Goal: Find specific page/section

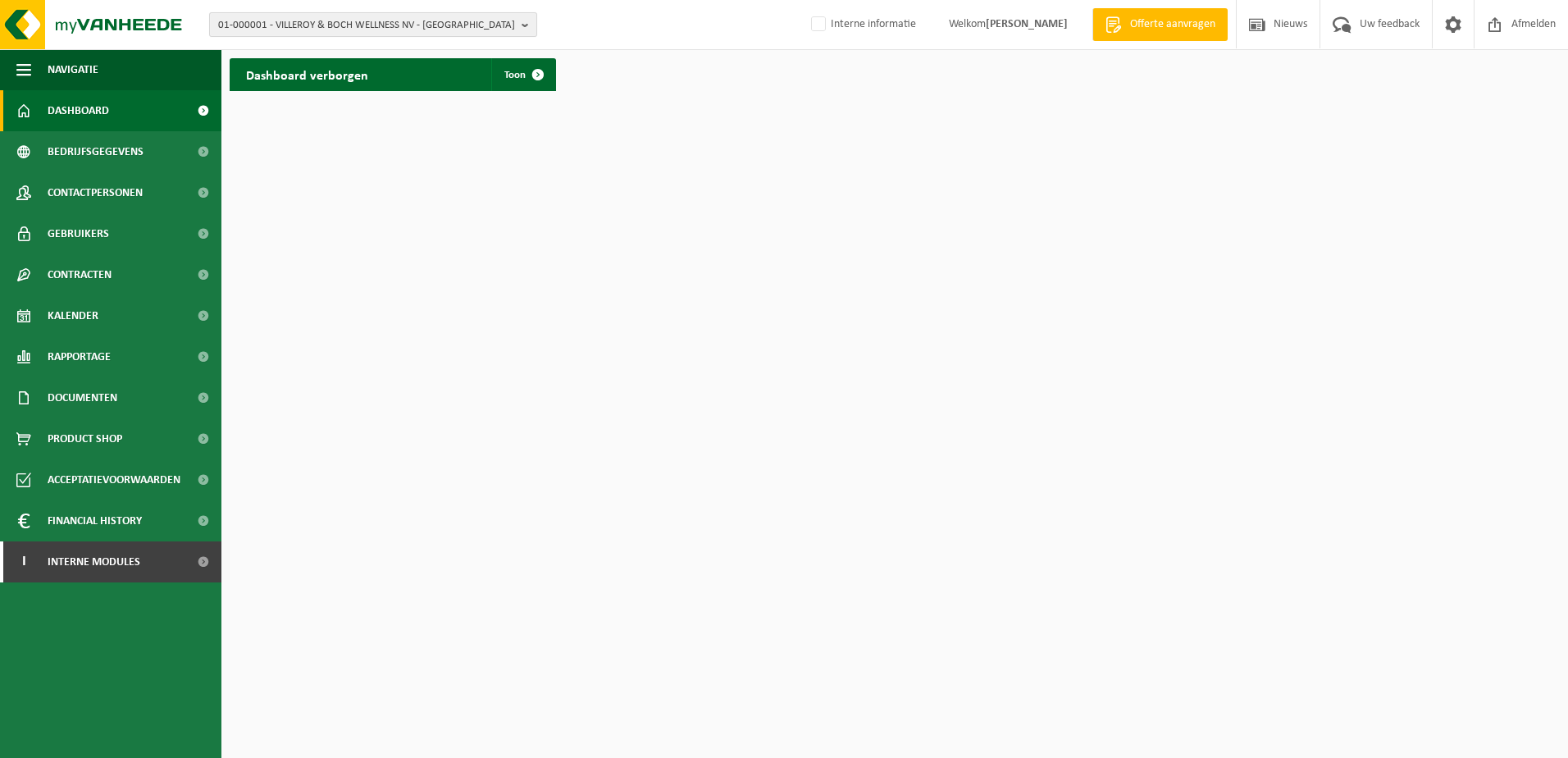
click at [523, 22] on b "button" at bounding box center [529, 24] width 15 height 23
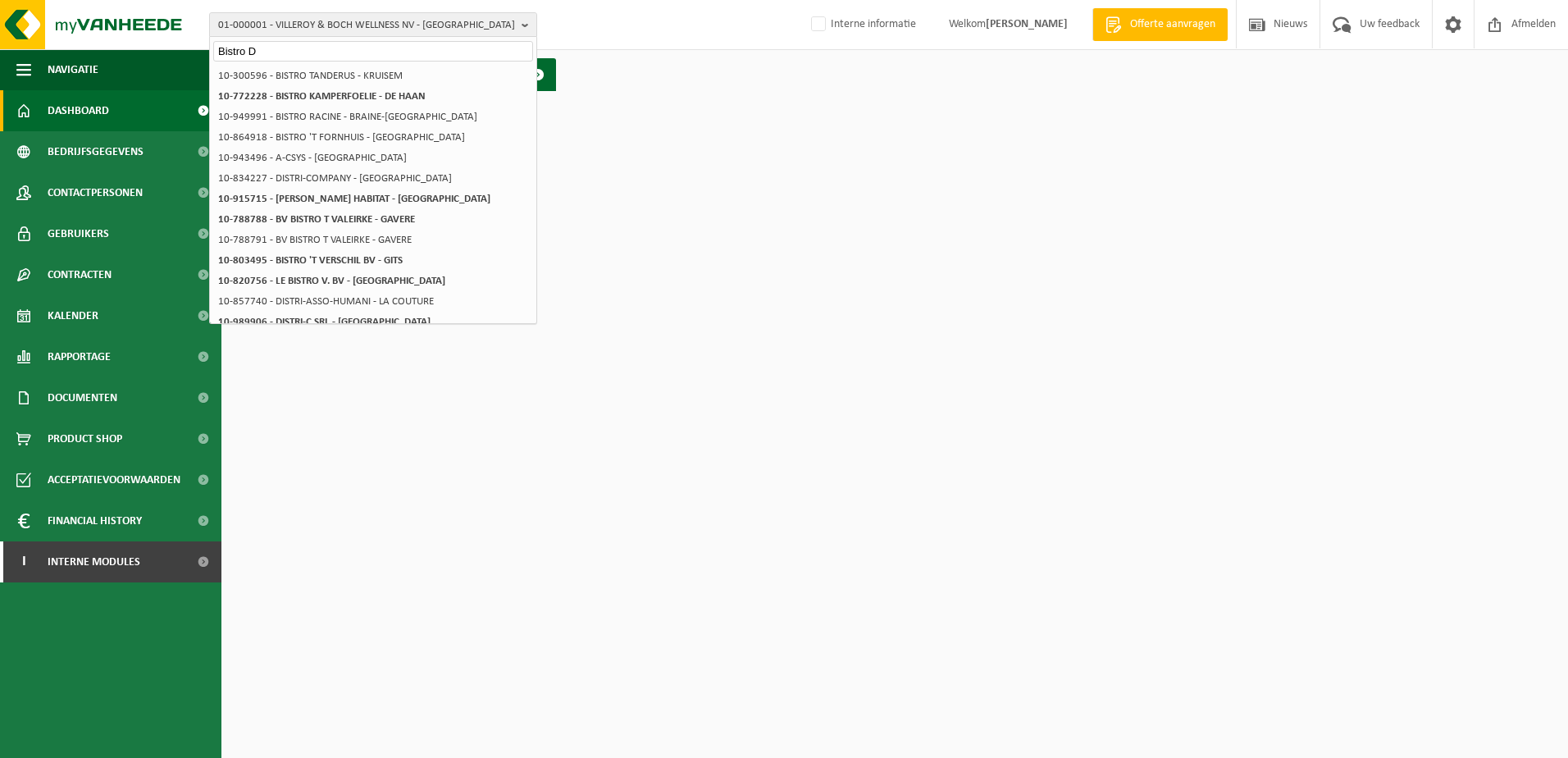
click at [264, 49] on input "Bistro D" at bounding box center [373, 51] width 320 height 20
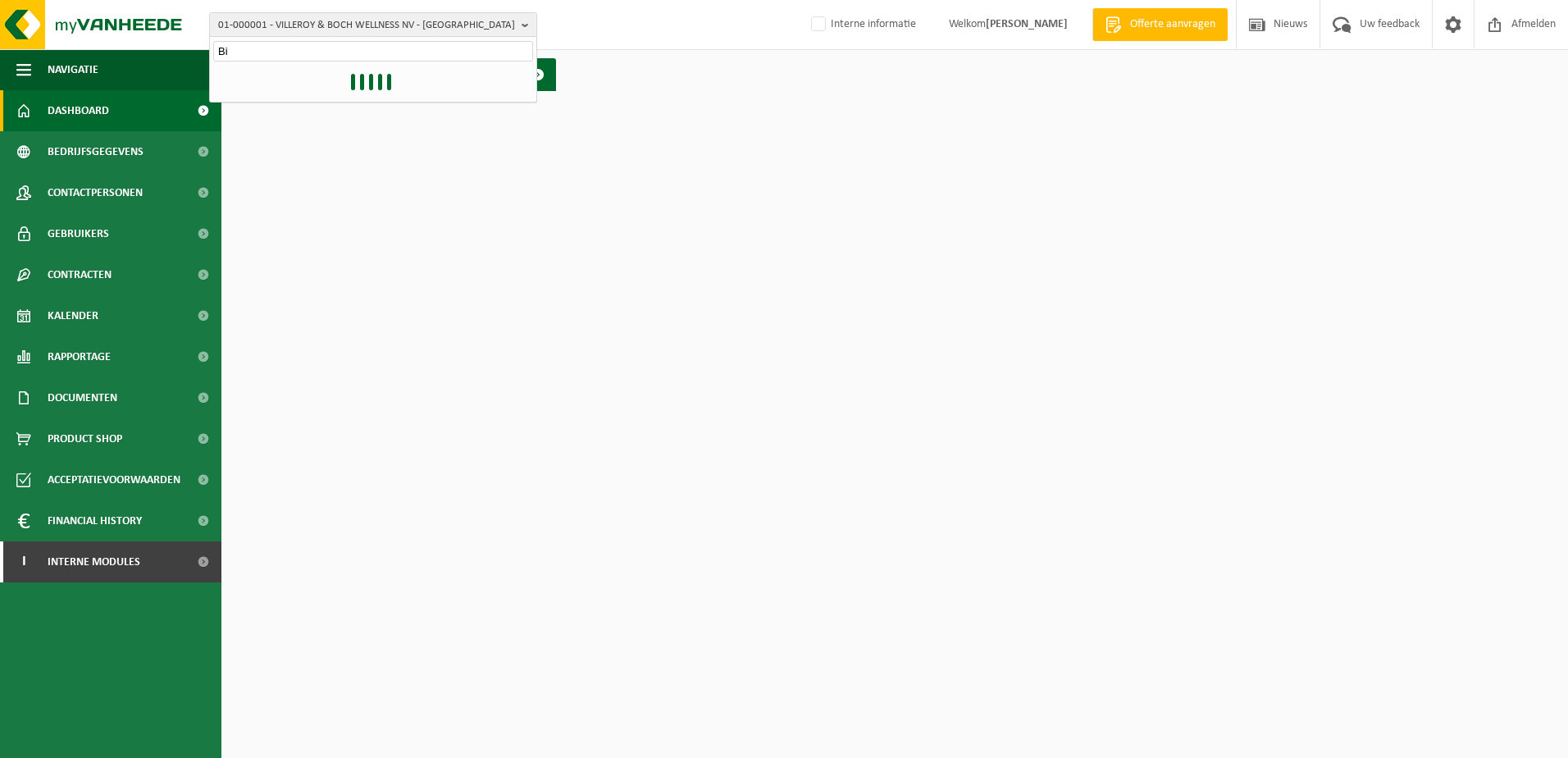
type input "B"
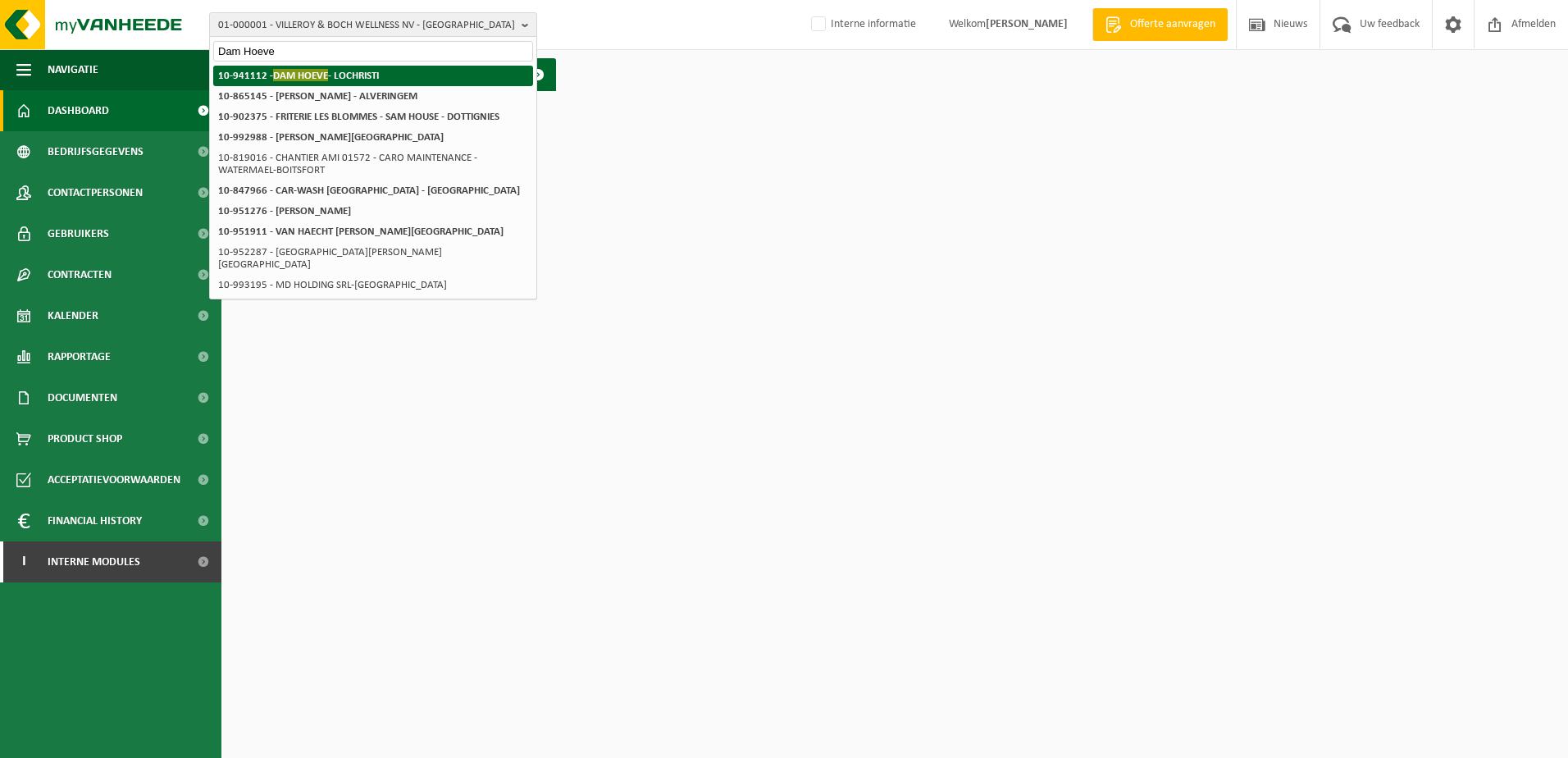
type input "Dam Hoeve"
click at [297, 80] on span "DAM HOEVE" at bounding box center [300, 75] width 55 height 13
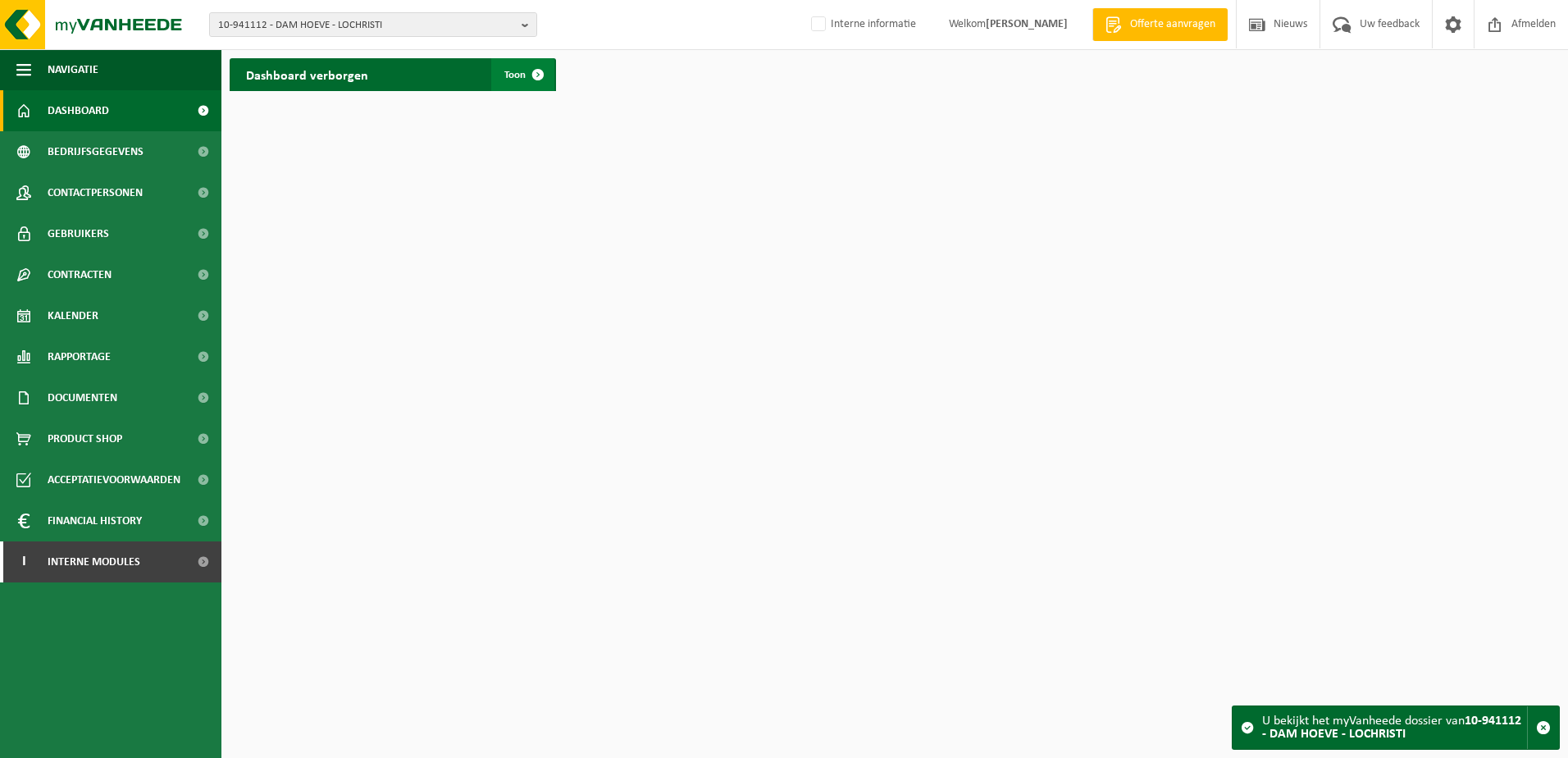
click at [532, 68] on span at bounding box center [538, 75] width 33 height 33
